Goal: Task Accomplishment & Management: Use online tool/utility

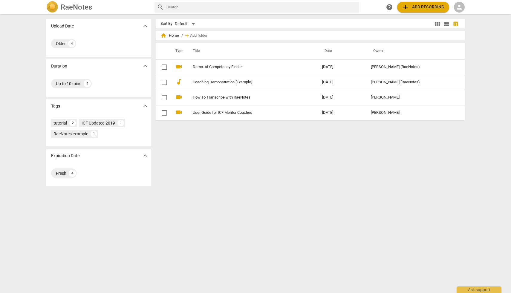
click at [416, 8] on span "add Add recording" at bounding box center [423, 7] width 42 height 7
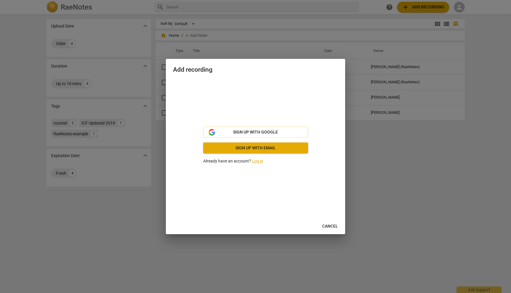
click at [257, 160] on link "Log in" at bounding box center [257, 161] width 11 height 5
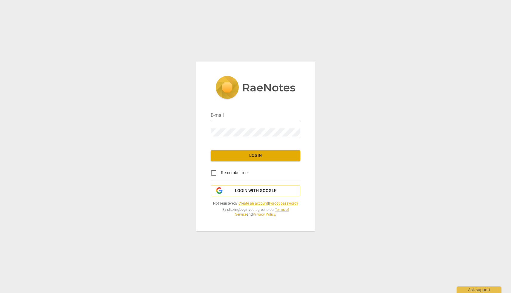
type input "misty@Lead-HerMinistries.com"
click at [251, 155] on span "Login" at bounding box center [255, 156] width 80 height 6
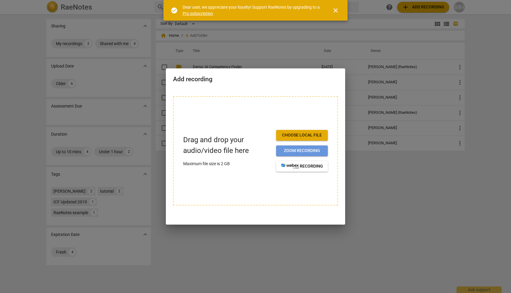
click at [303, 150] on span "Zoom recording" at bounding box center [302, 151] width 42 height 6
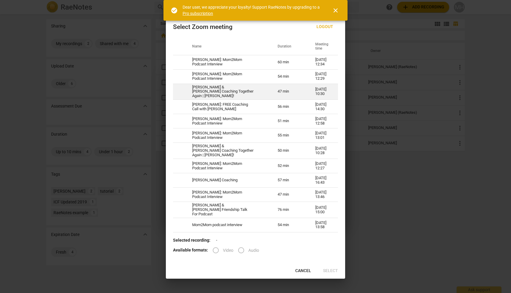
click at [252, 90] on td "[PERSON_NAME] & [PERSON_NAME] Coaching Together Again | [PERSON_NAME]!" at bounding box center [227, 92] width 85 height 16
radio input "true"
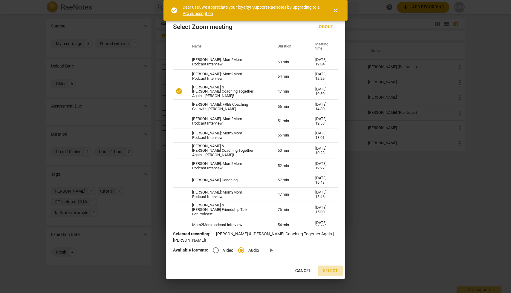
click at [332, 272] on span "Select" at bounding box center [330, 271] width 15 height 6
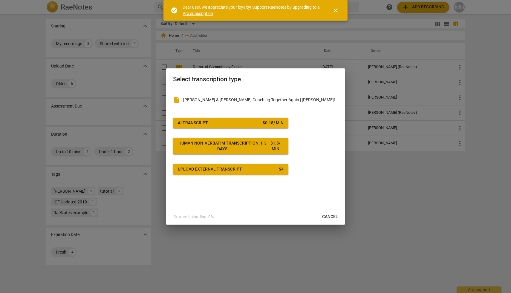
click at [335, 12] on span "close" at bounding box center [335, 10] width 7 height 7
